Goal: Find specific page/section: Find specific page/section

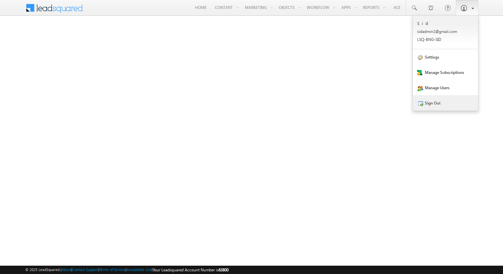
click at [445, 109] on link "Sign Out" at bounding box center [445, 102] width 65 height 15
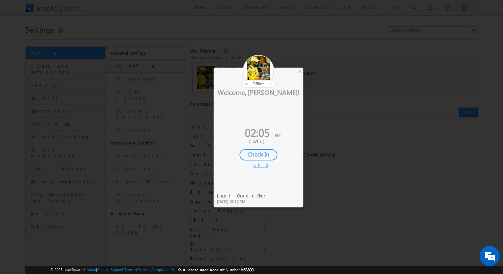
click at [260, 164] on div "Skip" at bounding box center [259, 165] width 10 height 6
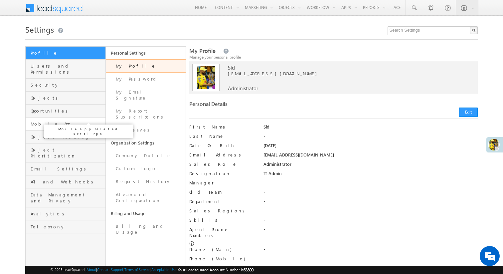
click at [67, 121] on span "Mobile App" at bounding box center [67, 124] width 73 height 6
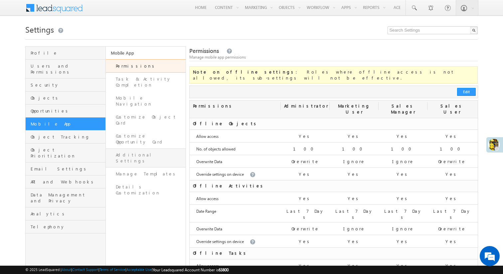
click at [150, 149] on link "Additional Settings" at bounding box center [146, 158] width 80 height 19
